Goal: Information Seeking & Learning: Find specific page/section

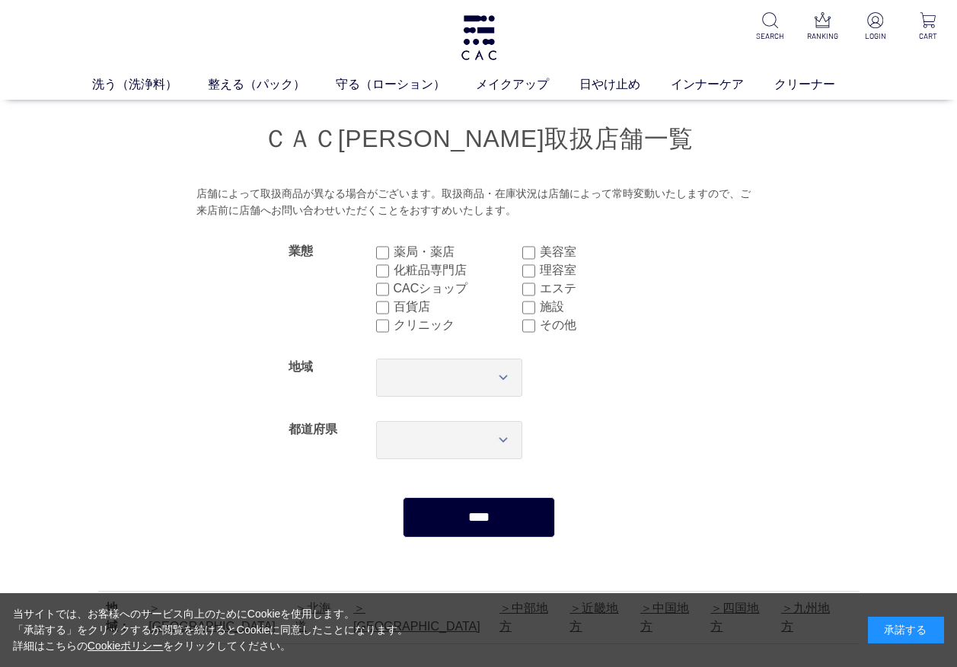
click at [925, 633] on div "承諾する" at bounding box center [906, 630] width 76 height 27
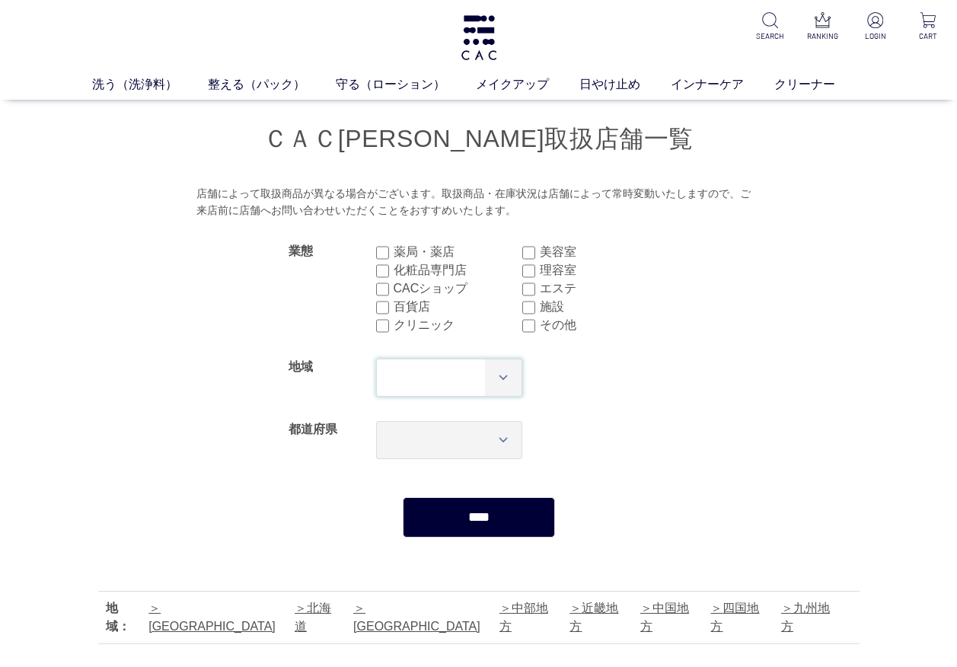
click at [506, 383] on select "*** **** **** **** **** **** **** ****" at bounding box center [449, 378] width 147 height 38
select select "**"
click at [376, 359] on select "*** **** **** **** **** **** **** ****" at bounding box center [449, 378] width 147 height 38
click at [438, 438] on select "*** *** *** *** *** *** *** *** *** *** *** *** **** *** *** *** *** *** *** **…" at bounding box center [449, 440] width 147 height 38
select select "***"
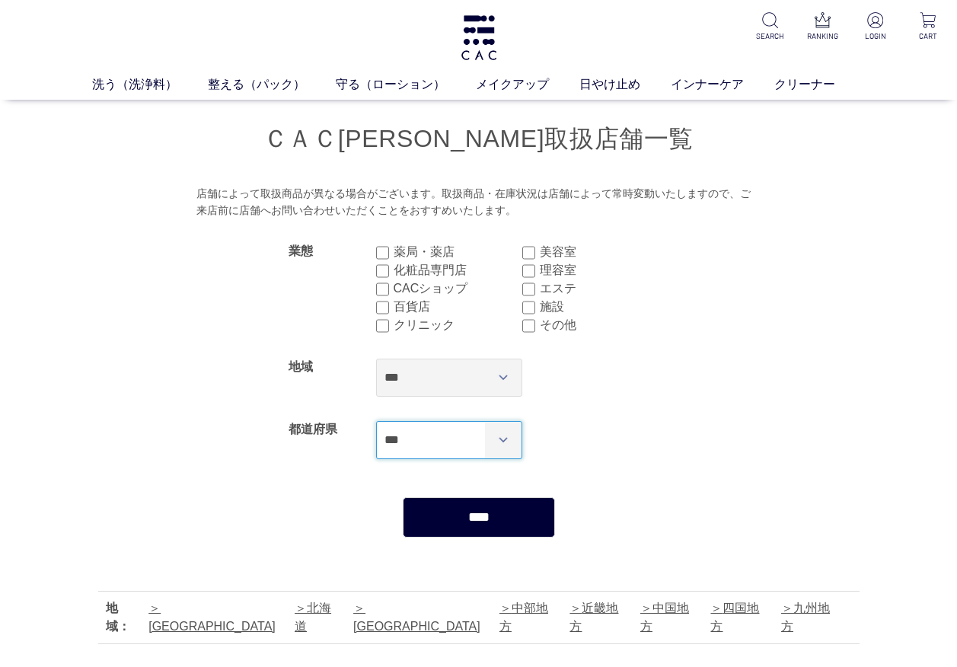
click at [376, 421] on select "*** *** *** *** *** *** *** *** *** *** *** *** **** *** *** *** *** *** *** **…" at bounding box center [449, 440] width 147 height 38
click at [502, 522] on input "****" at bounding box center [479, 517] width 152 height 40
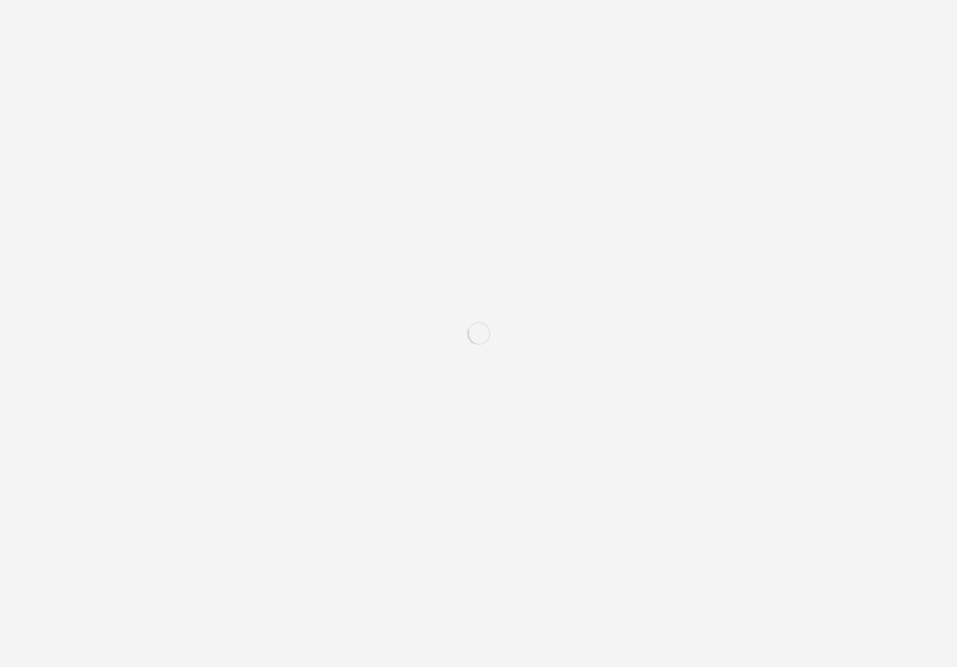
select select "***"
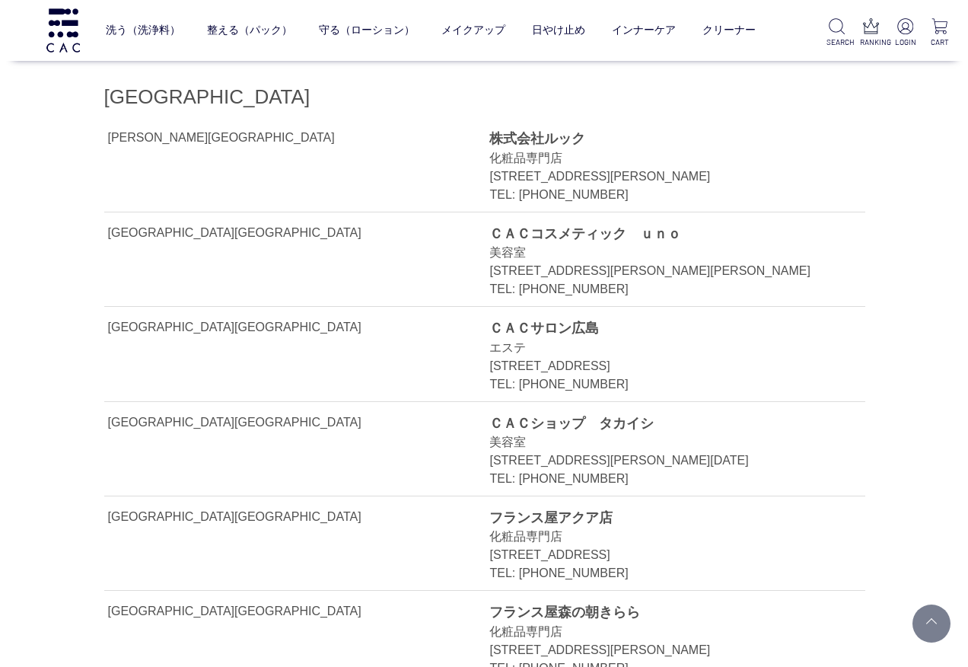
scroll to position [381, 0]
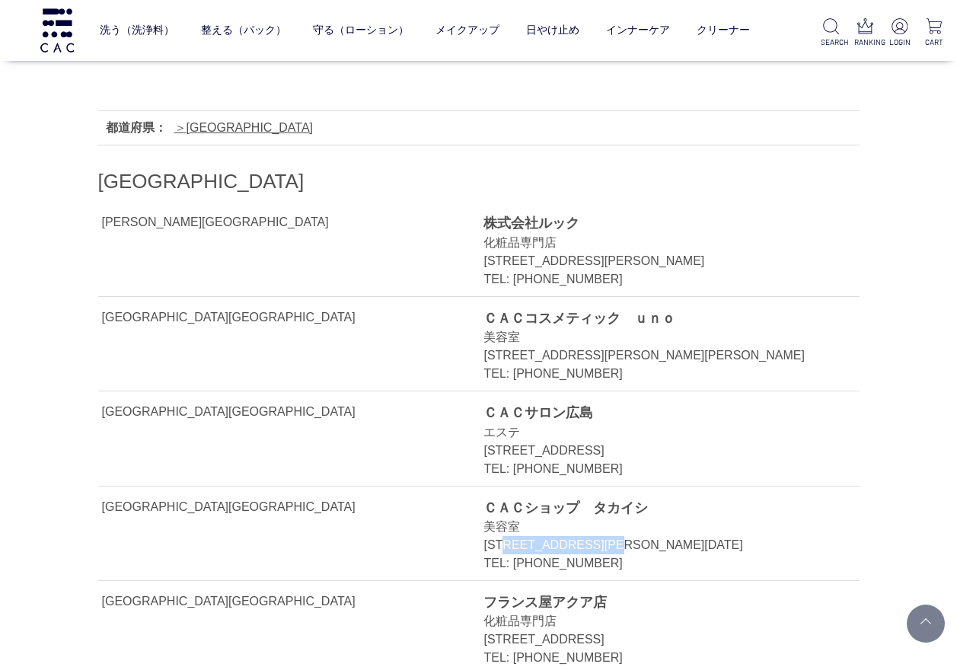
drag, startPoint x: 521, startPoint y: 543, endPoint x: 717, endPoint y: 548, distance: 195.7
click at [717, 548] on div "広島県広島市安佐北区口田南３－２－１８" at bounding box center [653, 545] width 341 height 18
drag, startPoint x: 717, startPoint y: 548, endPoint x: 696, endPoint y: 545, distance: 20.8
copy div "広島市安佐北区口田南３－２－１８"
click at [120, 27] on link "洗う（洗浄料）" at bounding box center [137, 30] width 75 height 38
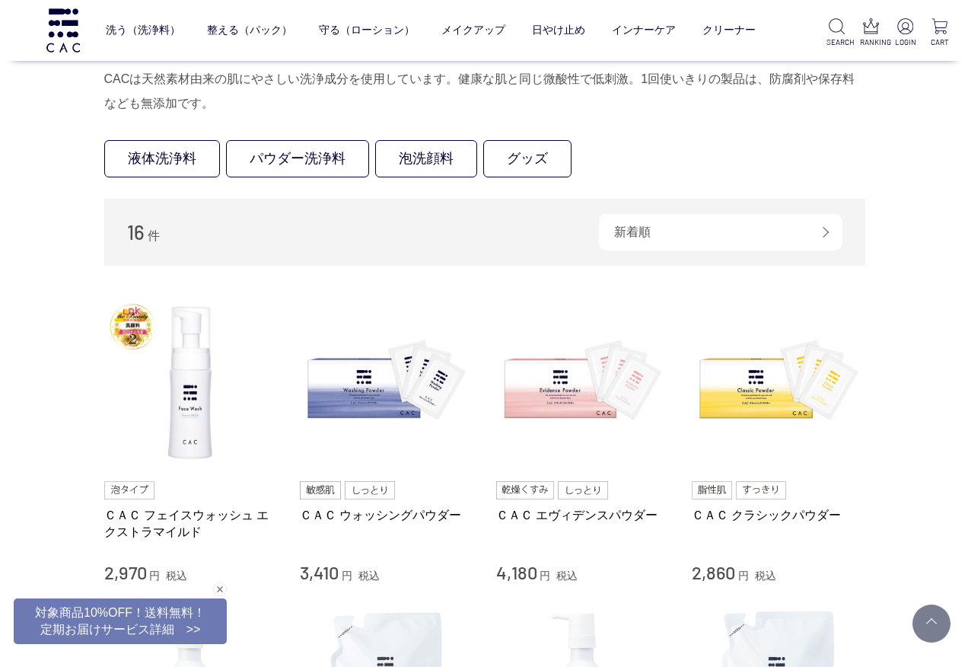
scroll to position [41, 0]
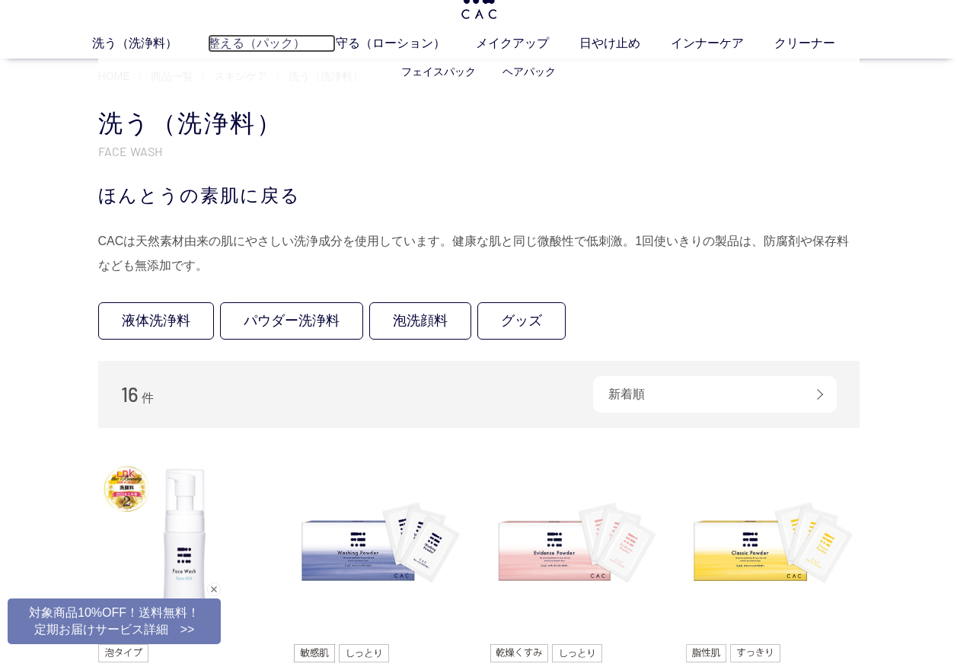
click at [269, 45] on link "整える（パック）" at bounding box center [272, 43] width 128 height 18
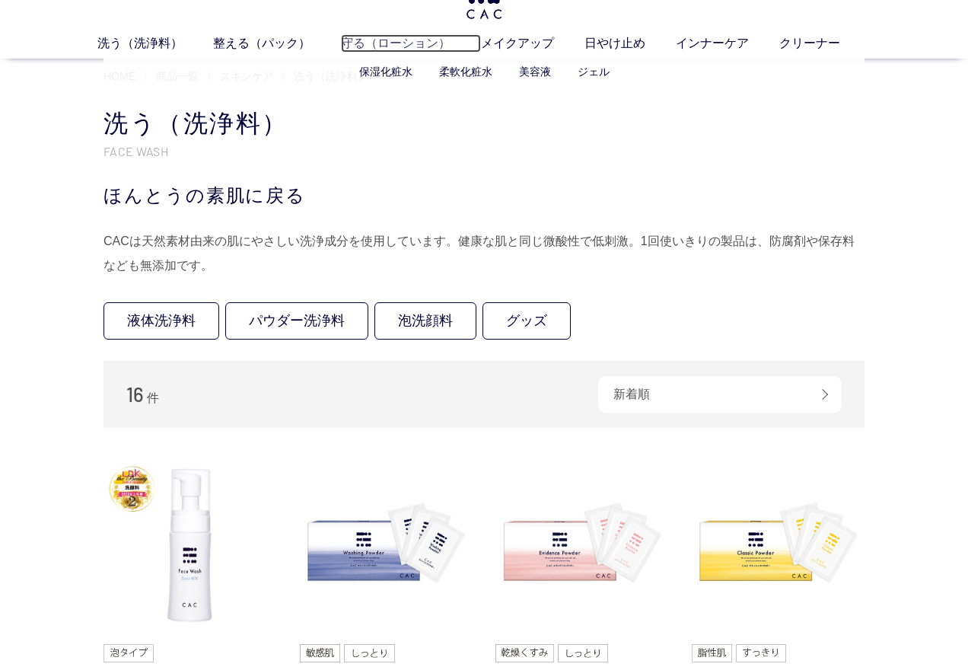
click at [381, 41] on link "守る（ローション）" at bounding box center [411, 43] width 140 height 18
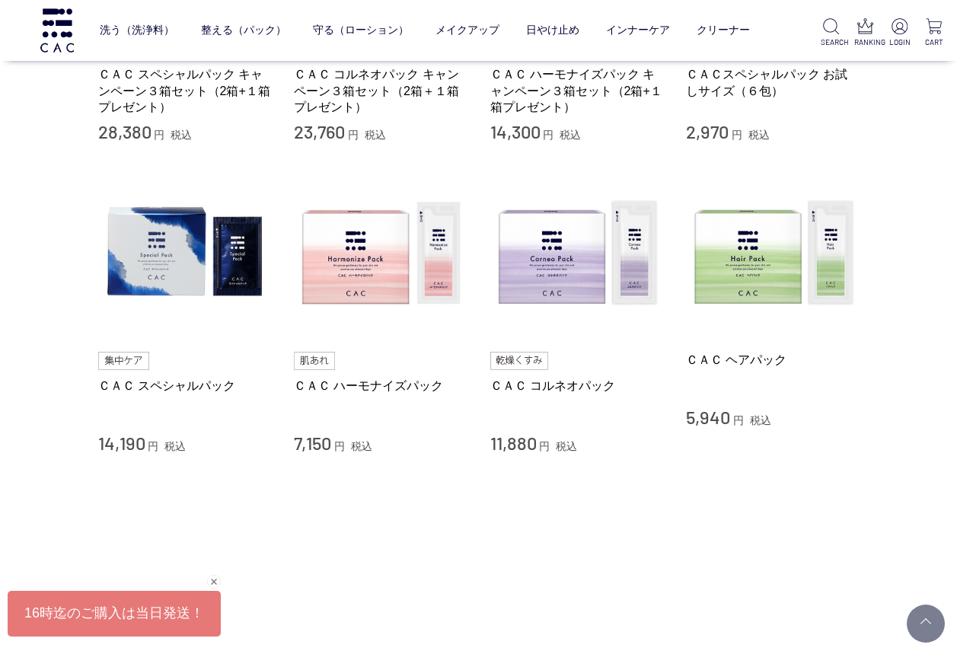
scroll to position [533, 0]
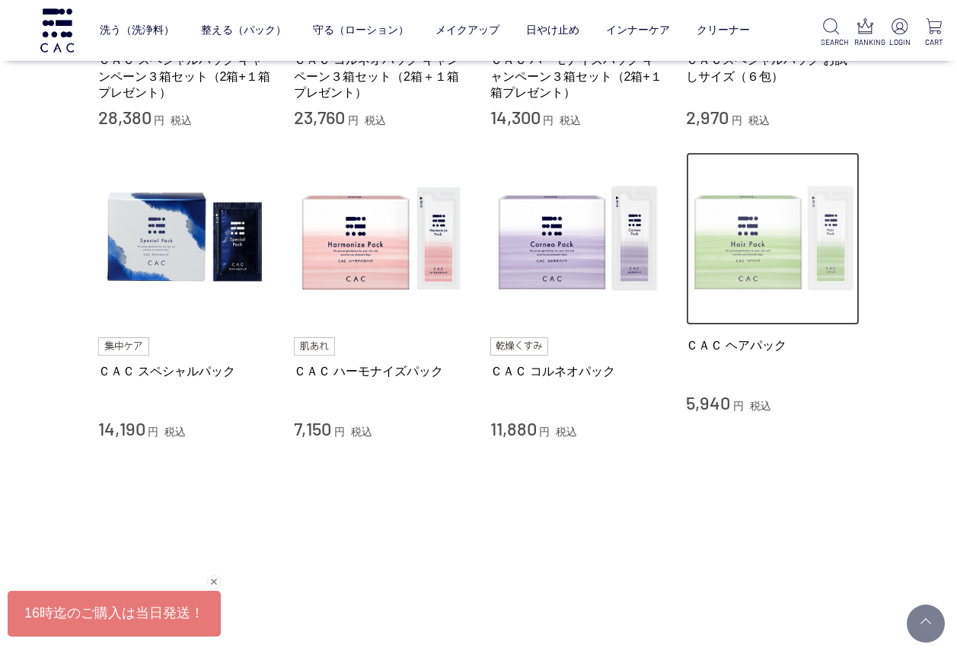
click at [757, 257] on img at bounding box center [773, 239] width 174 height 174
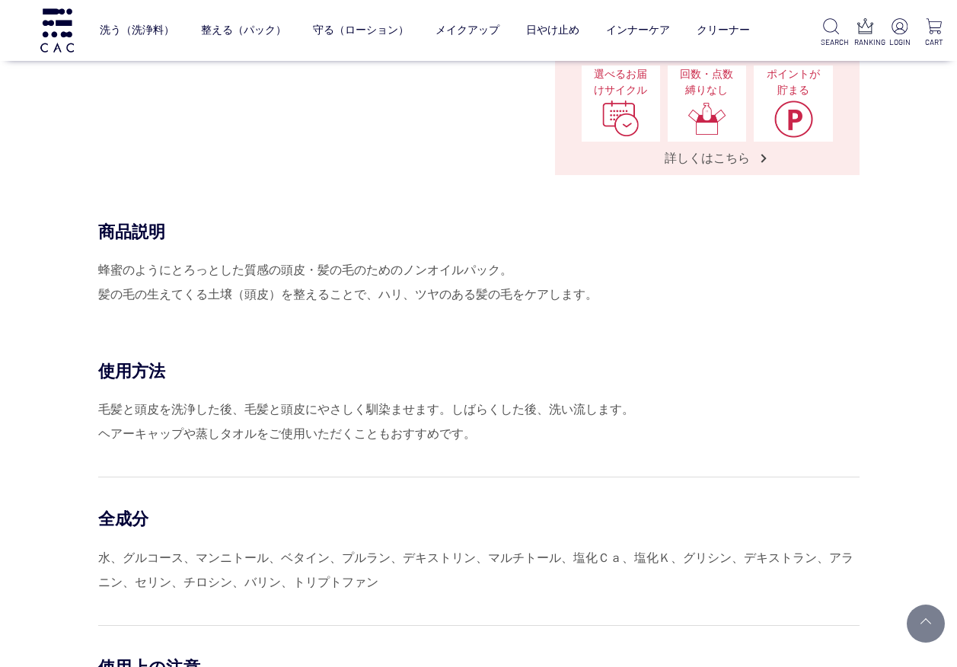
scroll to position [609, 0]
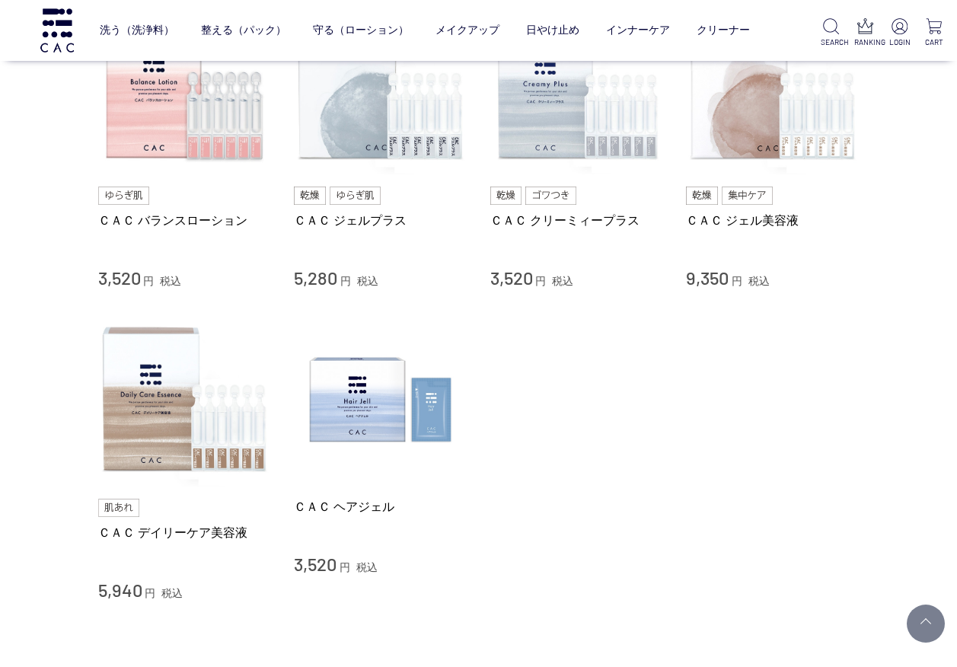
scroll to position [837, 0]
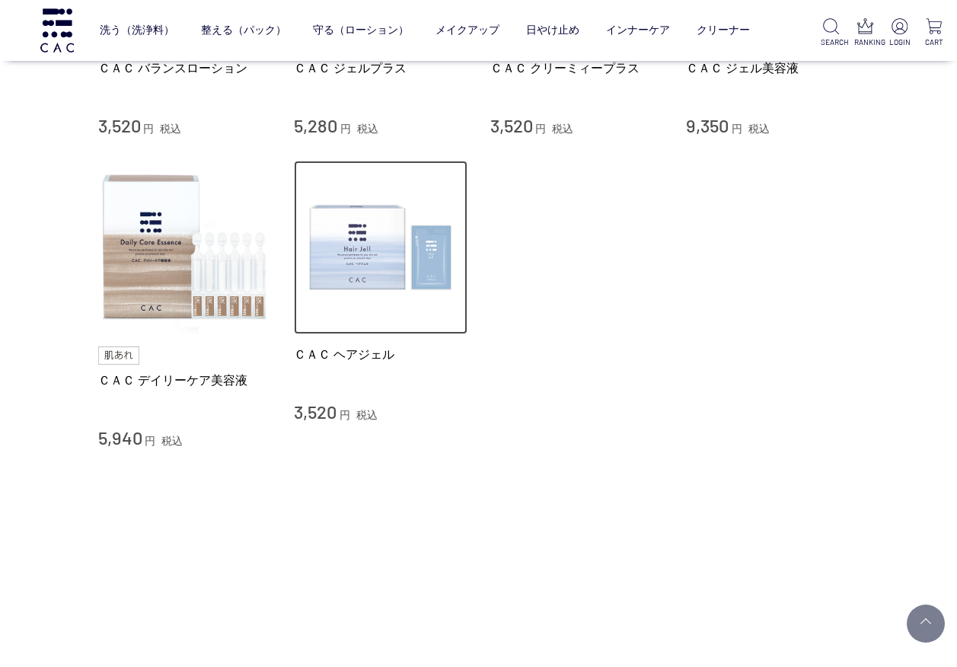
click at [397, 260] on img at bounding box center [381, 248] width 174 height 174
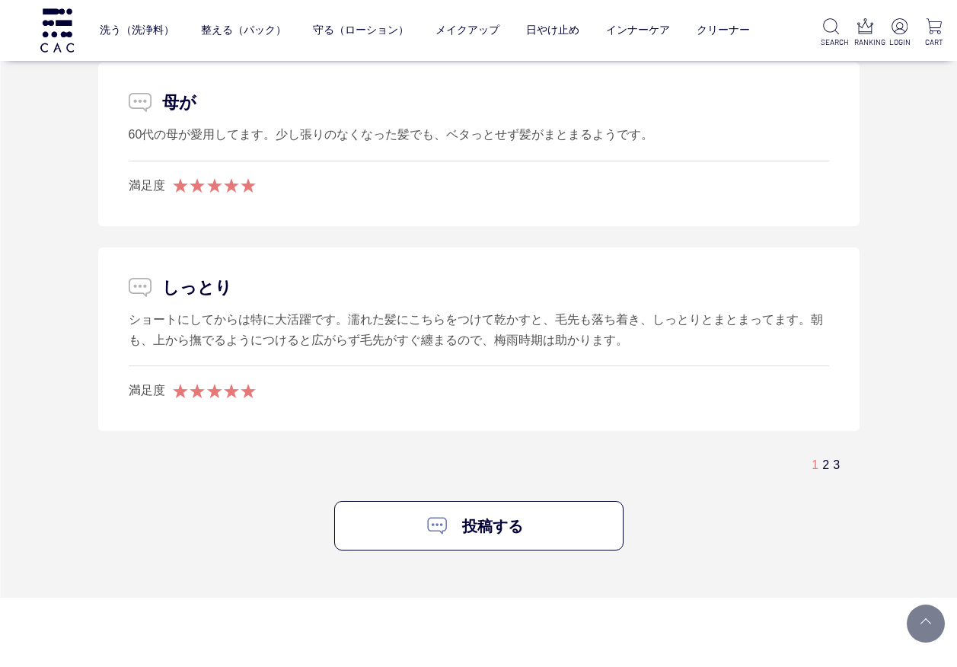
scroll to position [3730, 0]
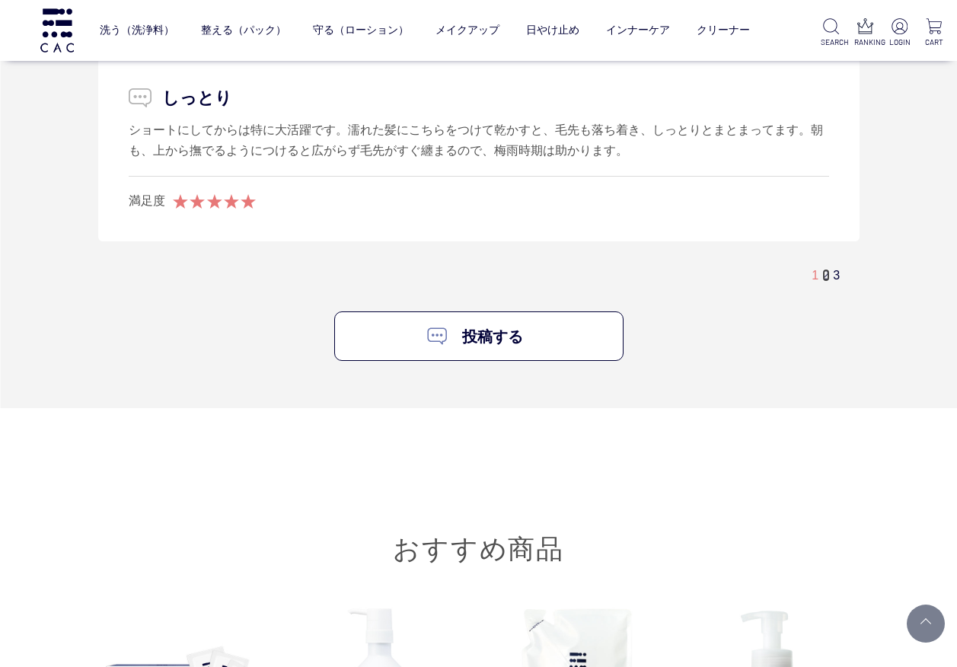
click at [826, 280] on link "2" at bounding box center [825, 275] width 7 height 13
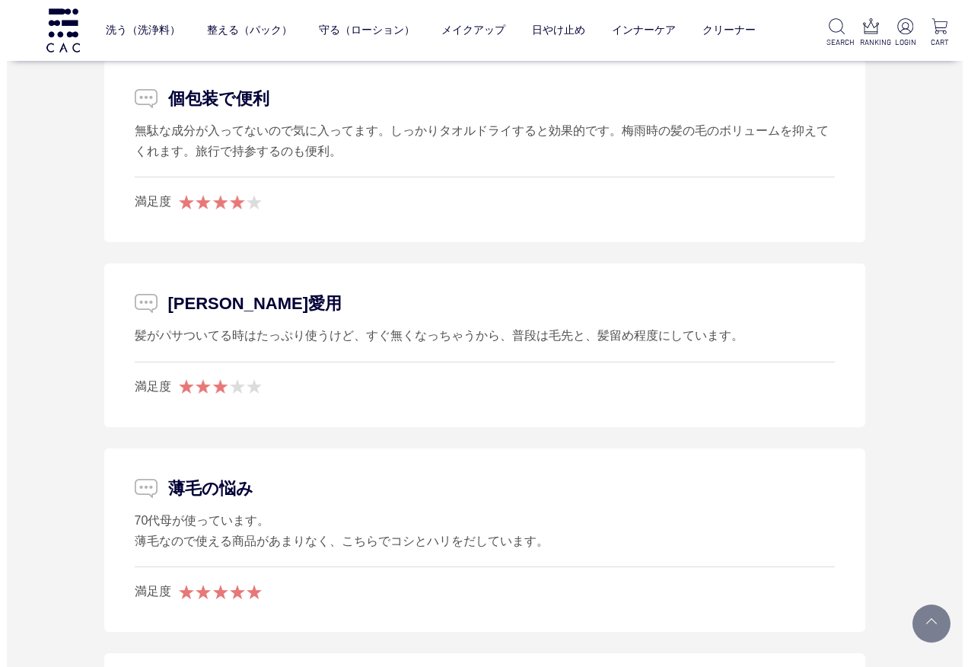
scroll to position [2015, 0]
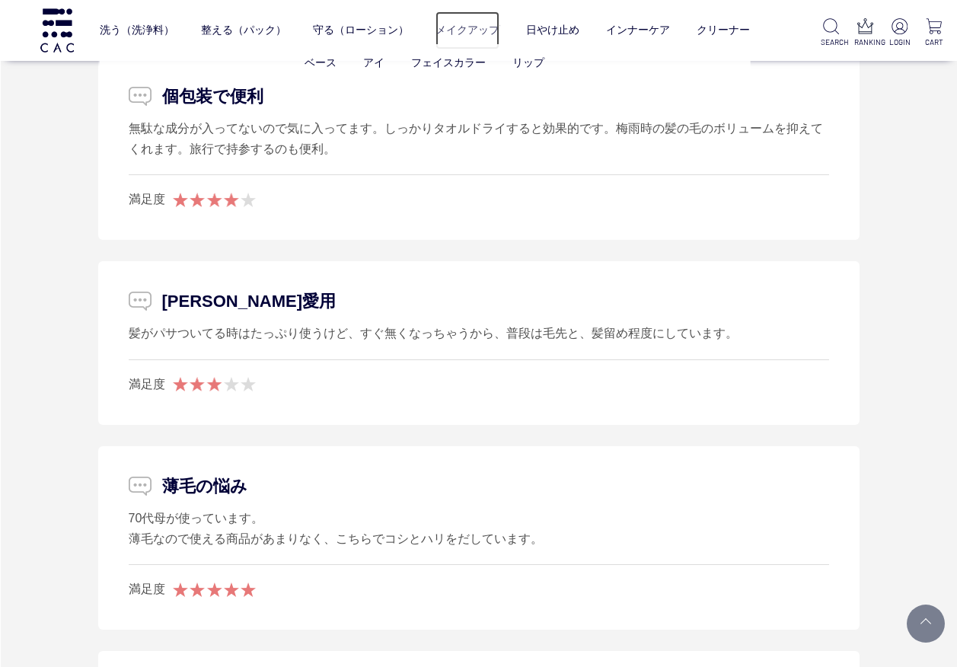
click at [485, 43] on link "メイクアップ" at bounding box center [467, 30] width 64 height 38
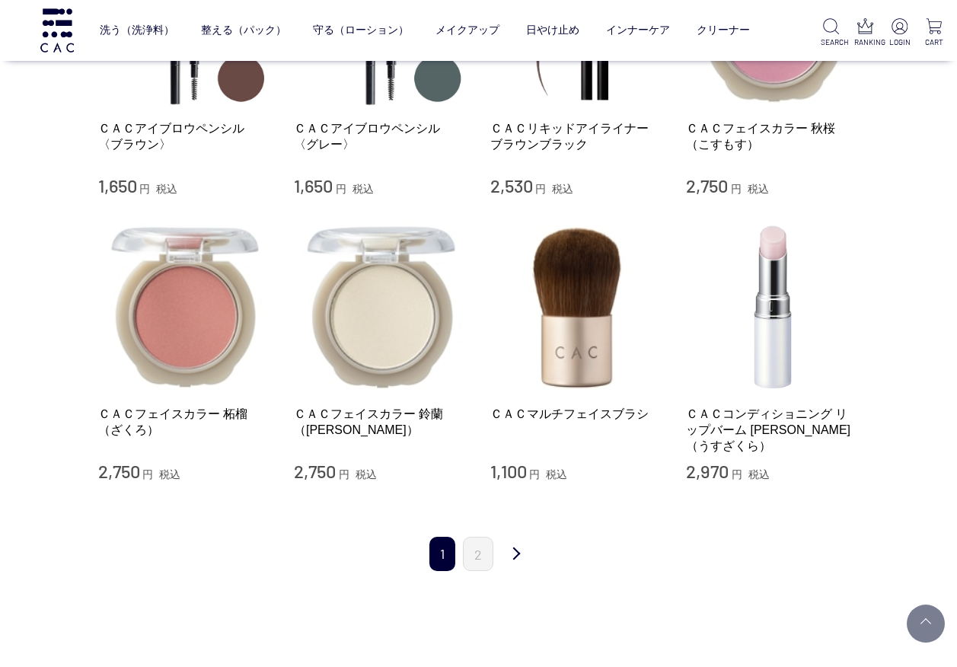
scroll to position [1370, 0]
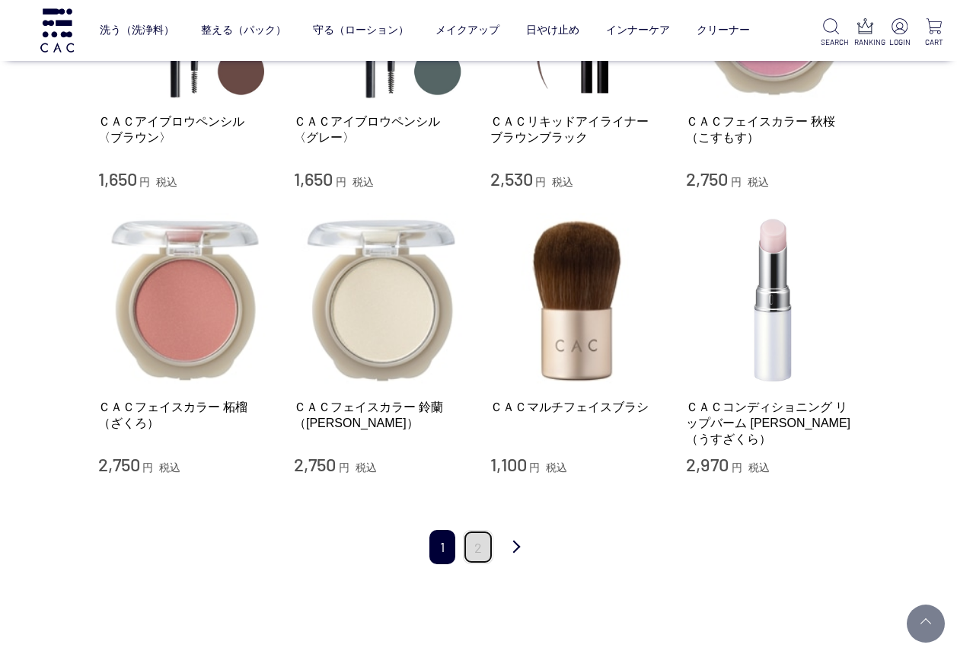
click at [467, 537] on link "2" at bounding box center [478, 547] width 30 height 34
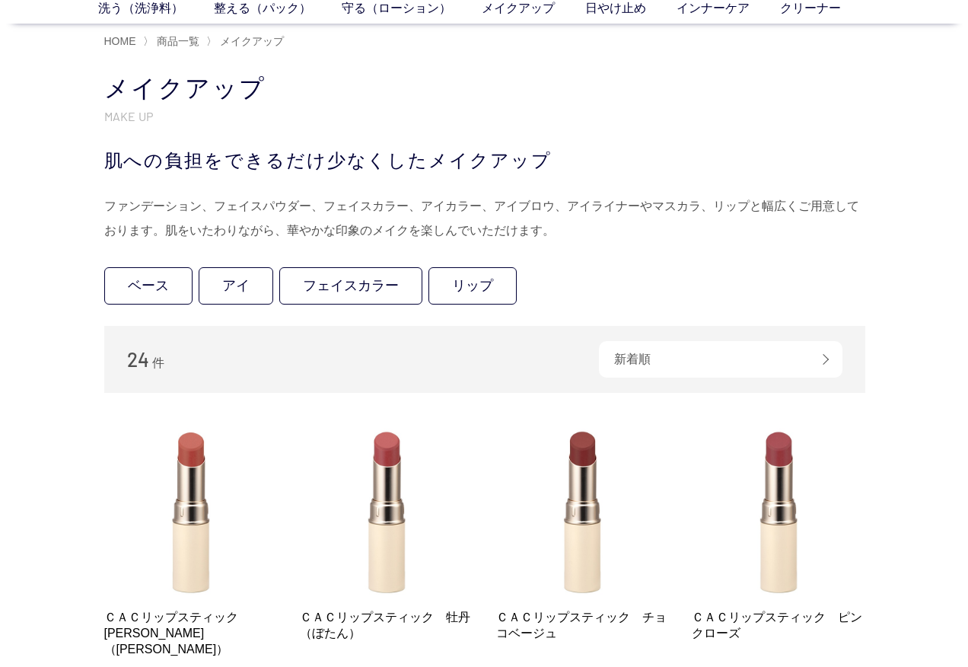
scroll to position [40, 0]
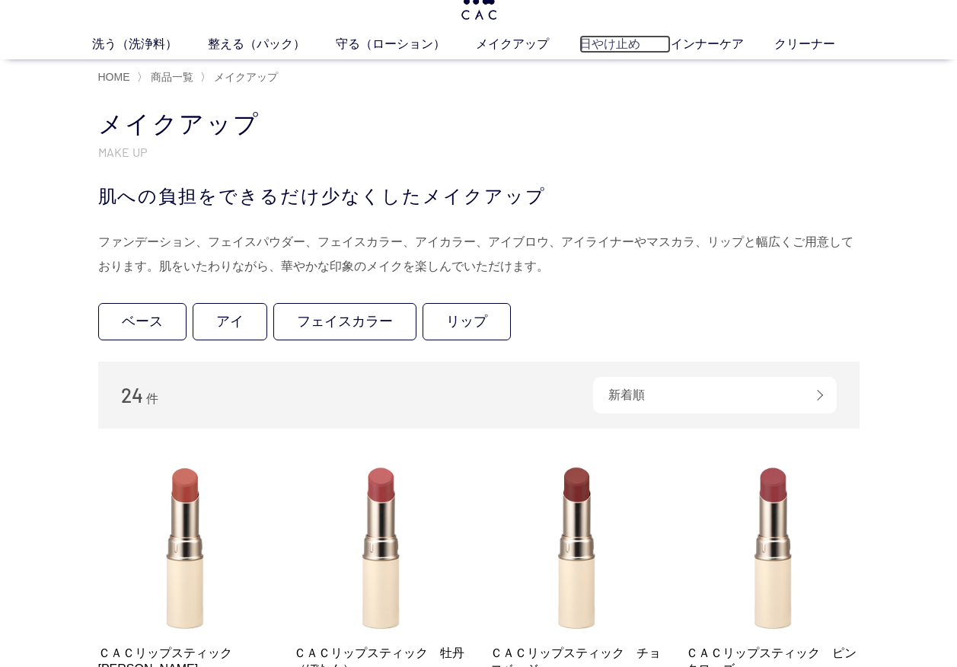
click at [598, 40] on link "日やけ止め" at bounding box center [624, 44] width 91 height 18
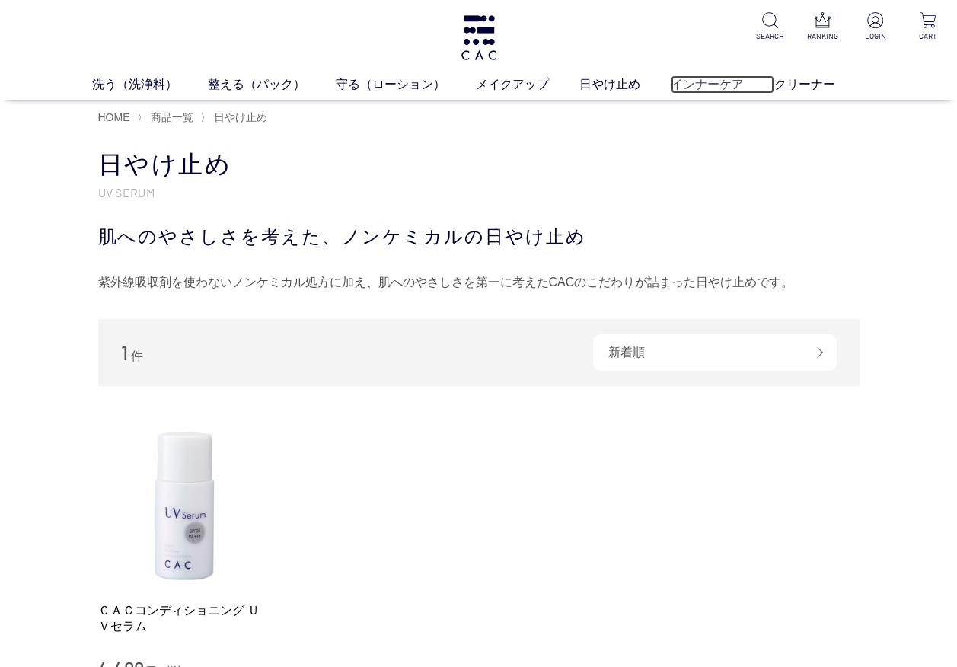
click at [695, 81] on link "インナーケア" at bounding box center [723, 84] width 104 height 18
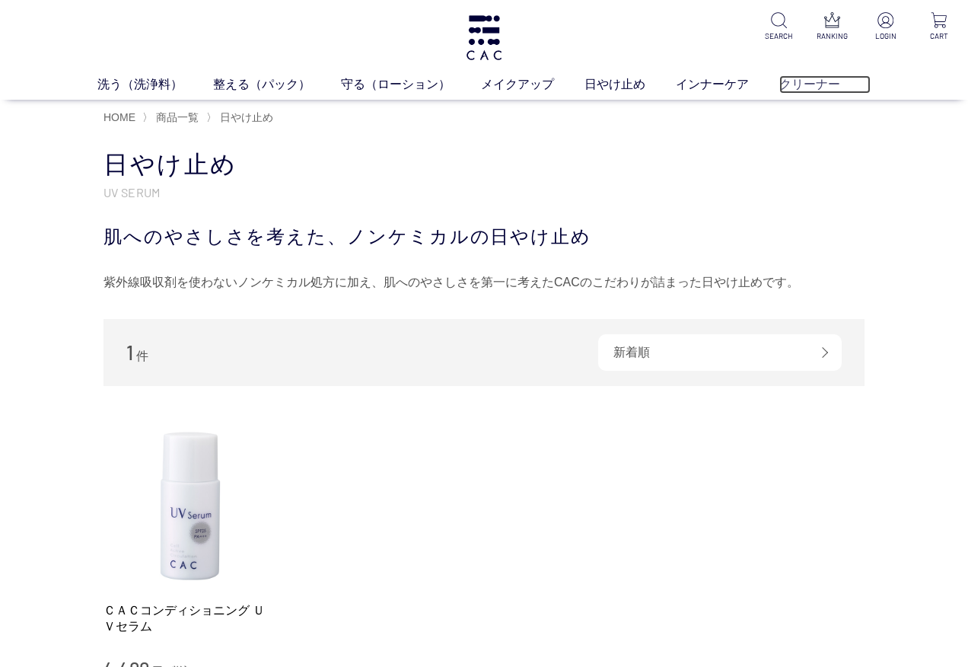
click at [803, 80] on link "クリーナー" at bounding box center [824, 84] width 91 height 18
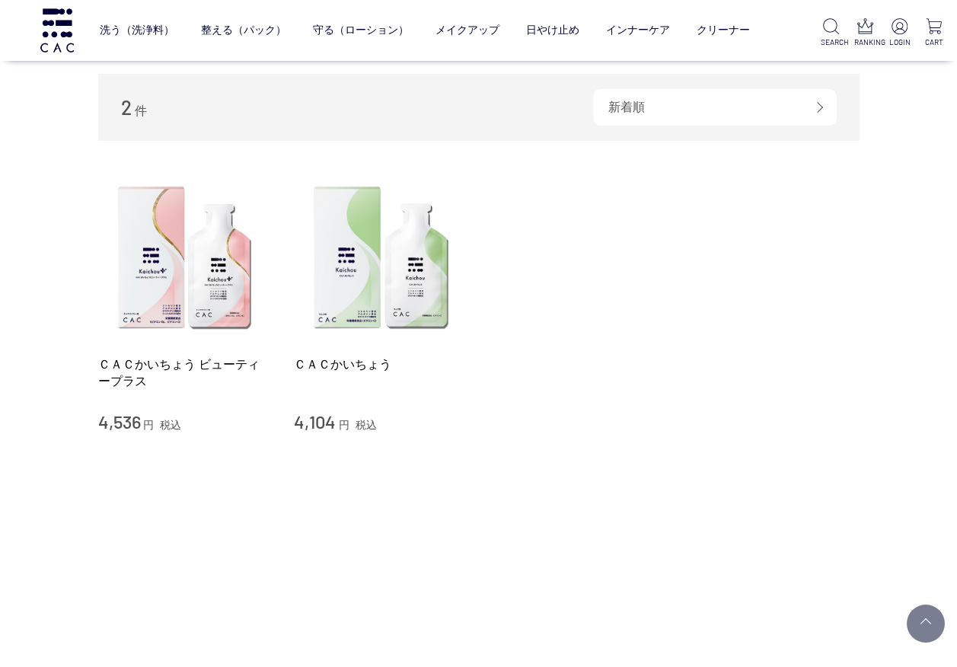
scroll to position [152, 0]
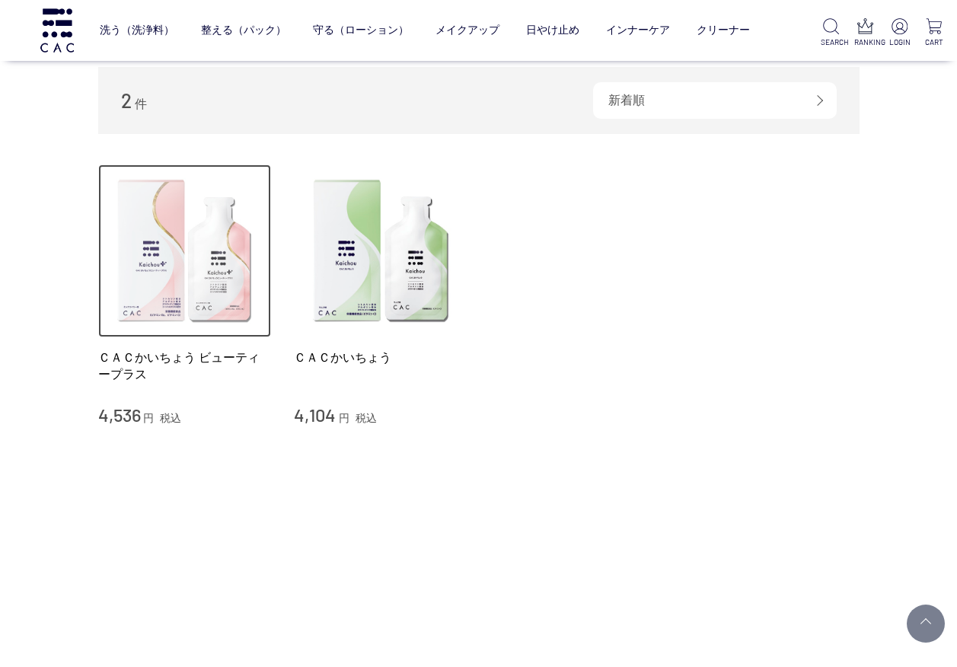
click at [190, 280] on img at bounding box center [185, 251] width 174 height 174
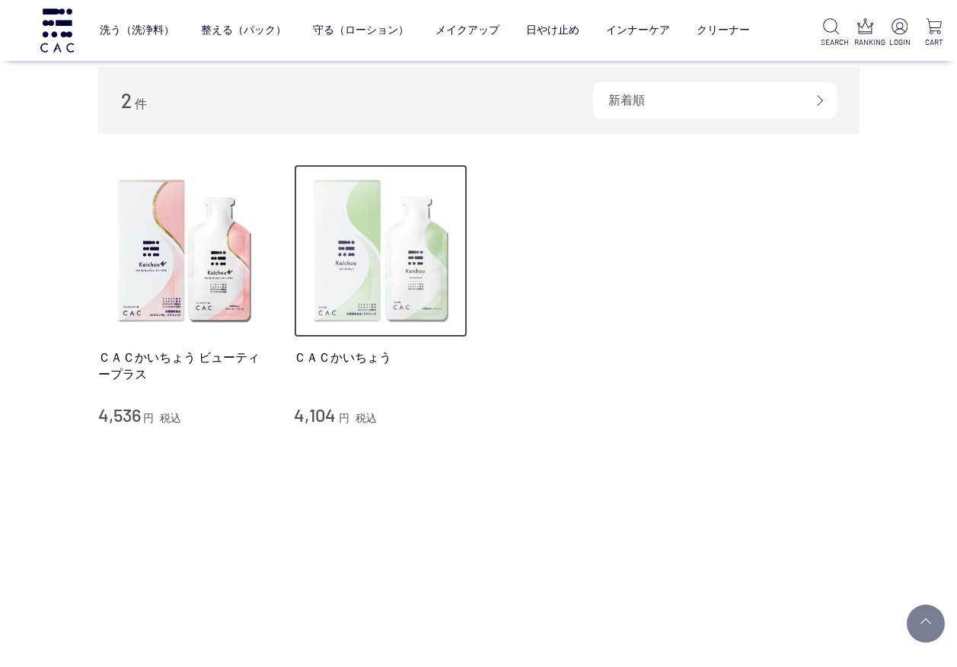
click at [364, 303] on img at bounding box center [381, 251] width 174 height 174
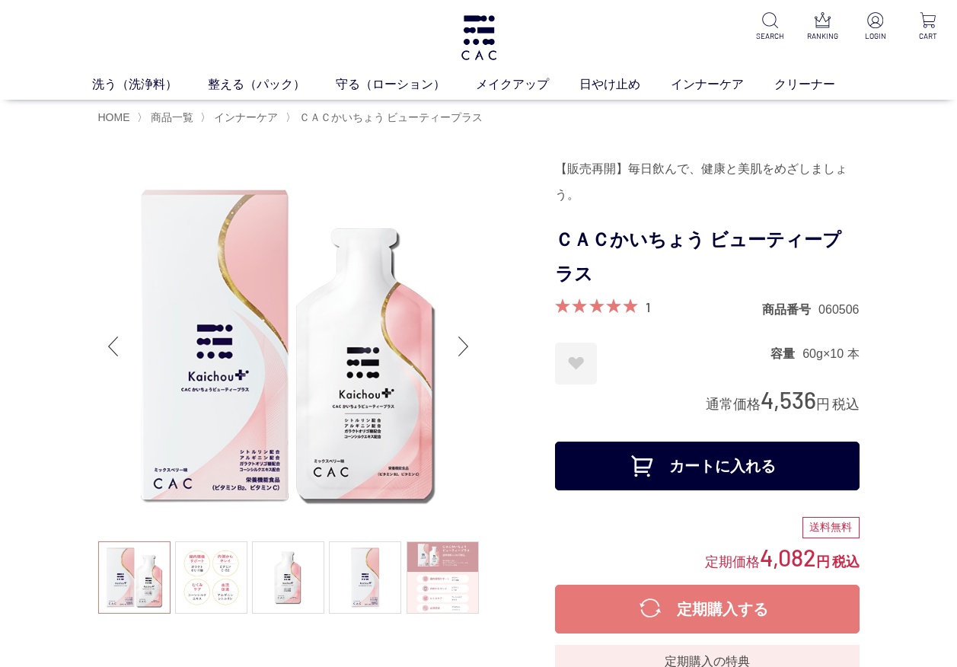
click at [467, 357] on div "Next slide" at bounding box center [463, 346] width 30 height 61
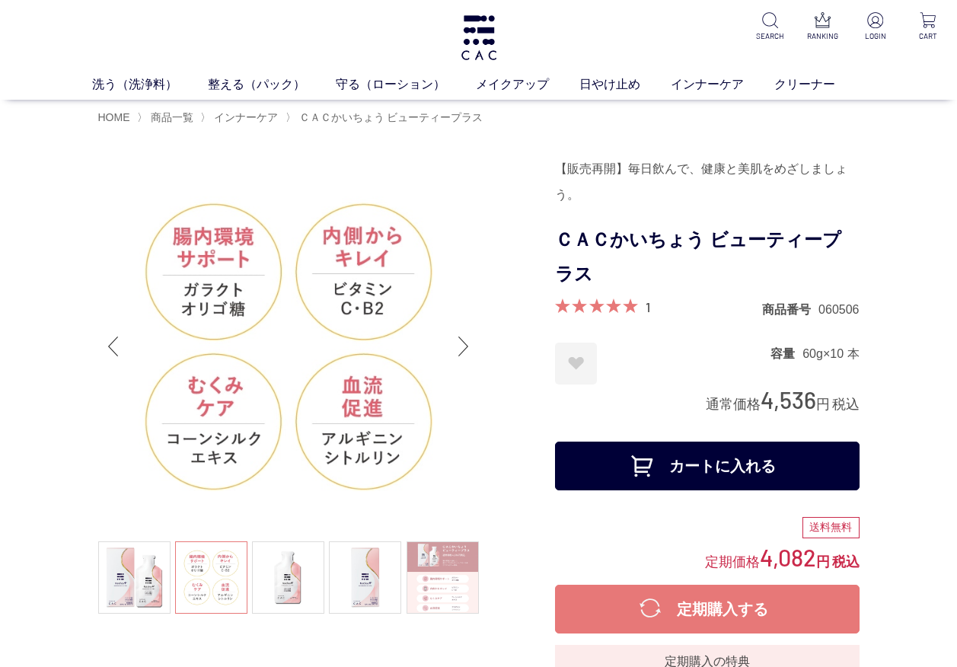
click at [464, 349] on div "Next slide" at bounding box center [463, 346] width 30 height 61
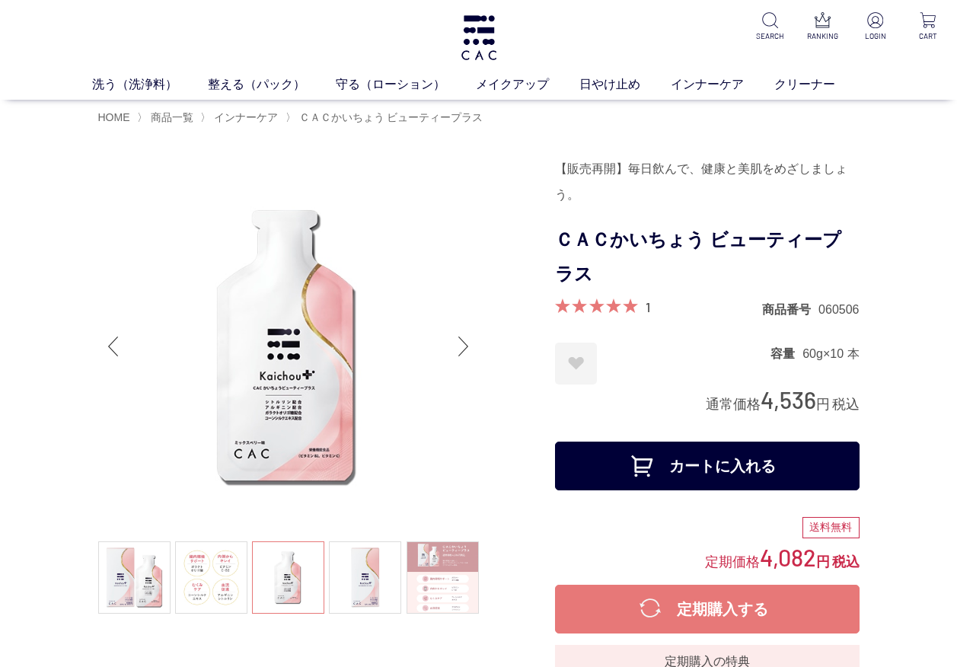
click at [467, 349] on div "Next slide" at bounding box center [463, 346] width 30 height 61
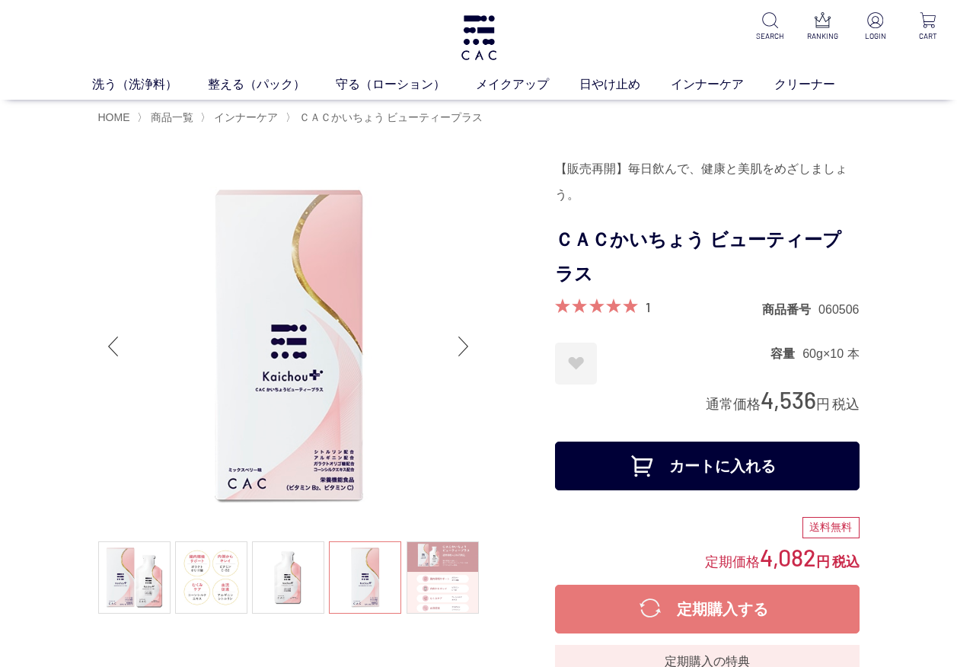
click at [467, 349] on div "Next slide" at bounding box center [463, 346] width 30 height 61
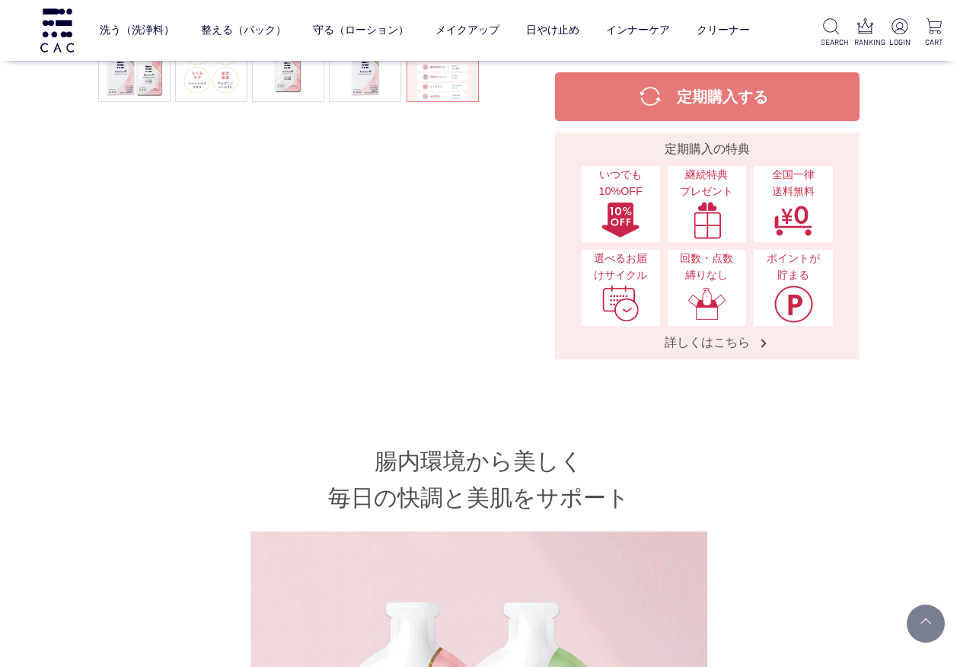
scroll to position [21, 0]
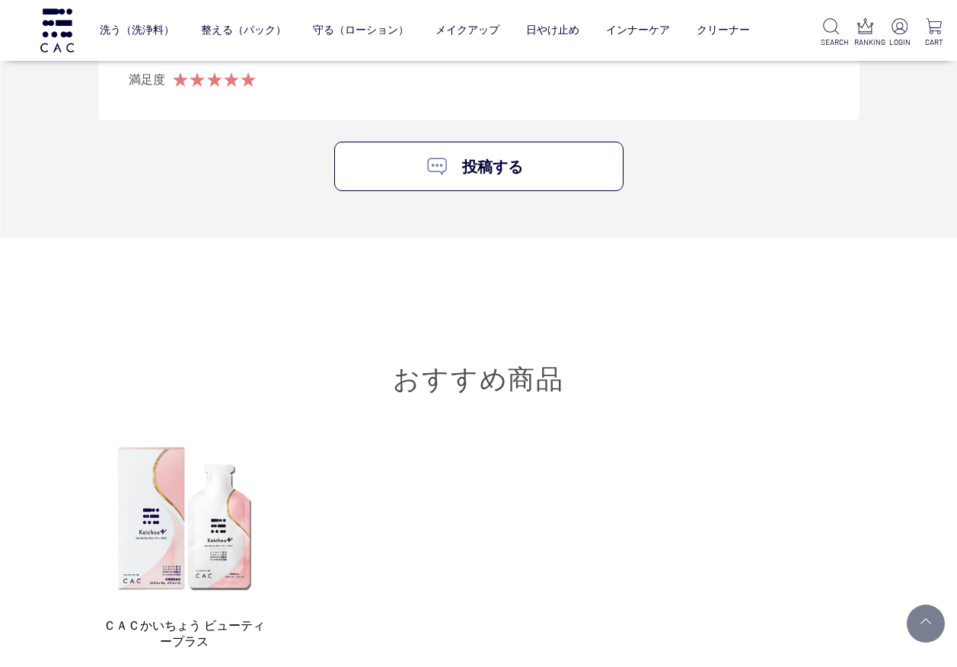
scroll to position [6622, 0]
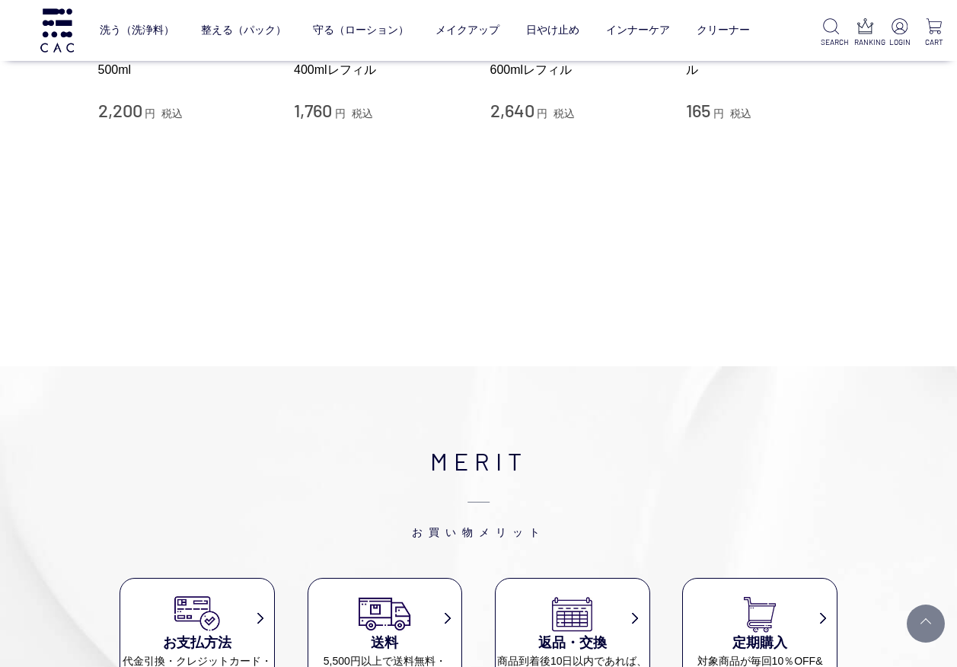
scroll to position [228, 0]
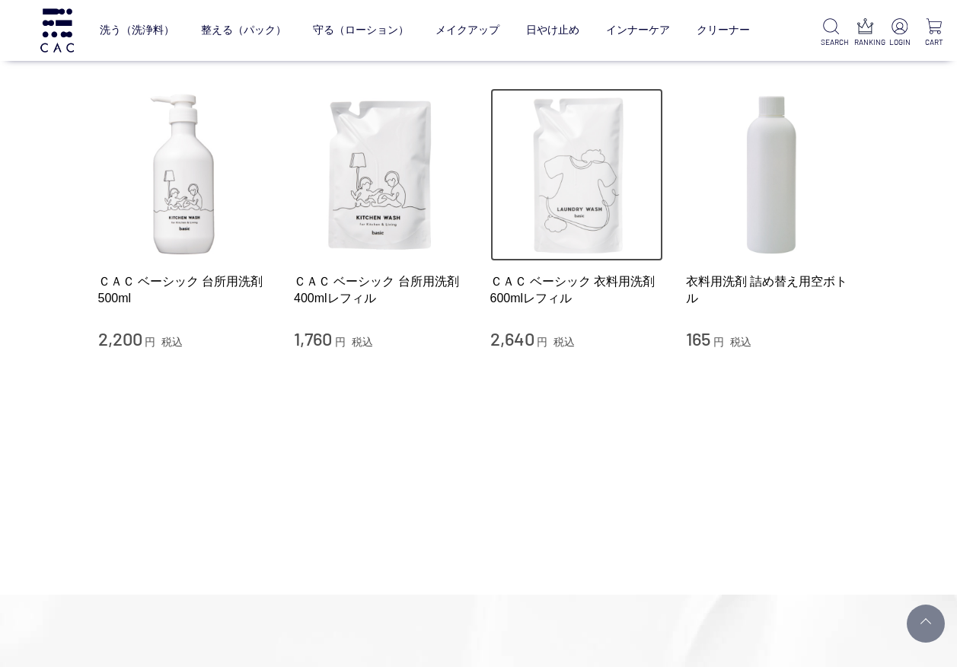
click at [582, 198] on img at bounding box center [577, 175] width 174 height 174
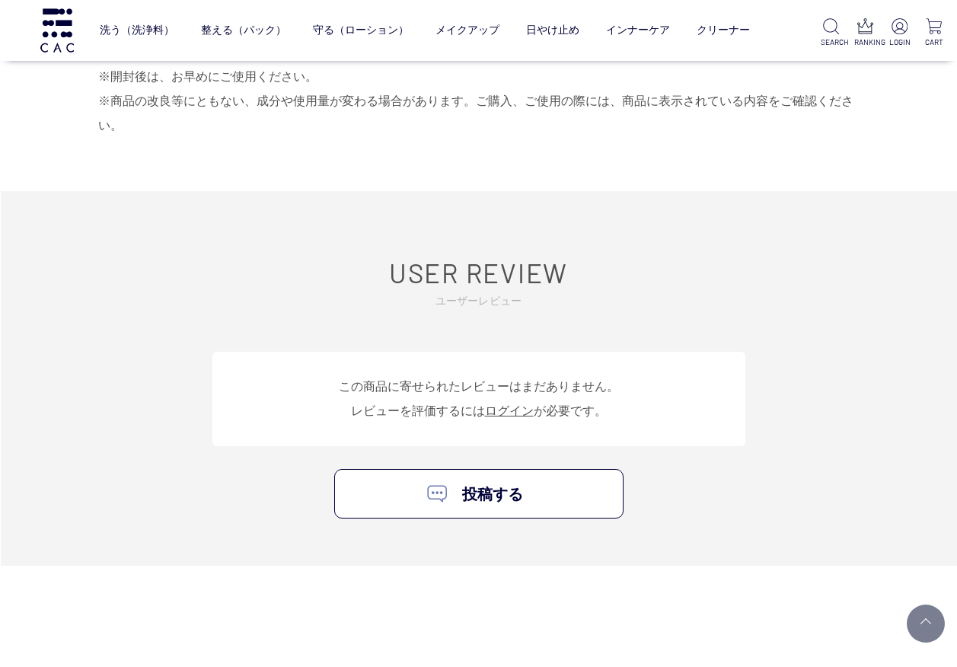
scroll to position [990, 0]
